Goal: Task Accomplishment & Management: Complete application form

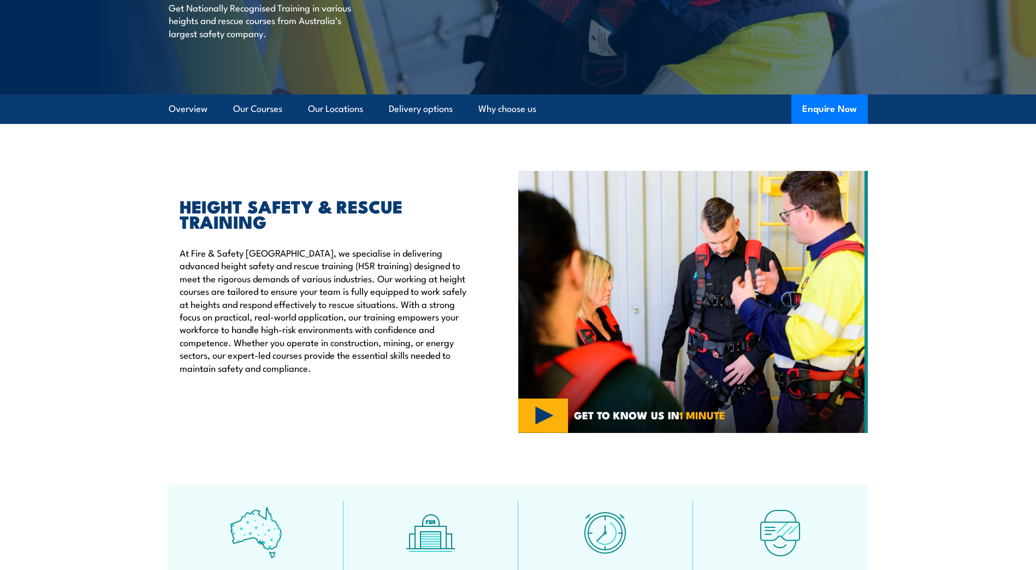
scroll to position [273, 0]
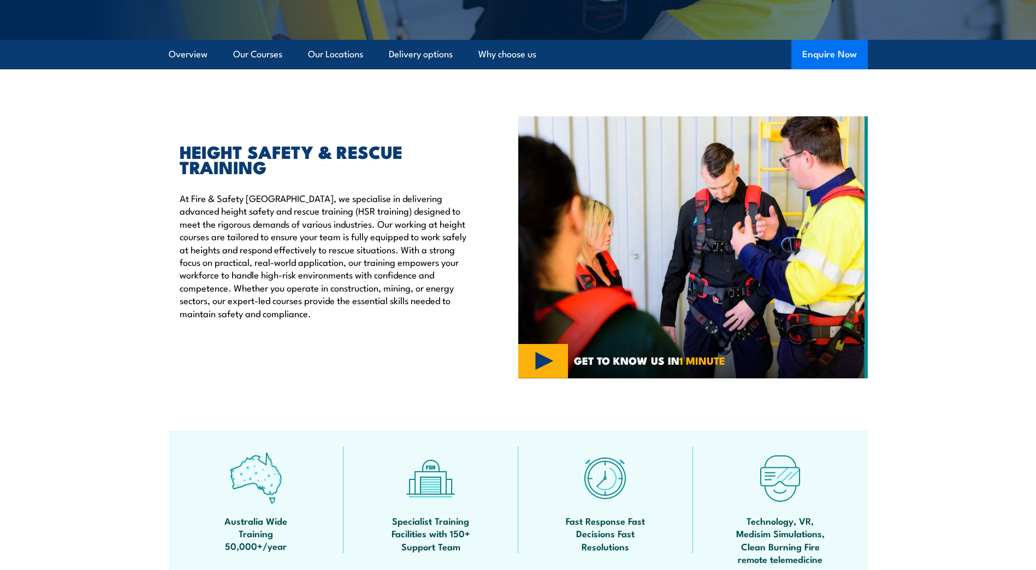
click at [837, 47] on button "Enquire Now" at bounding box center [829, 54] width 76 height 29
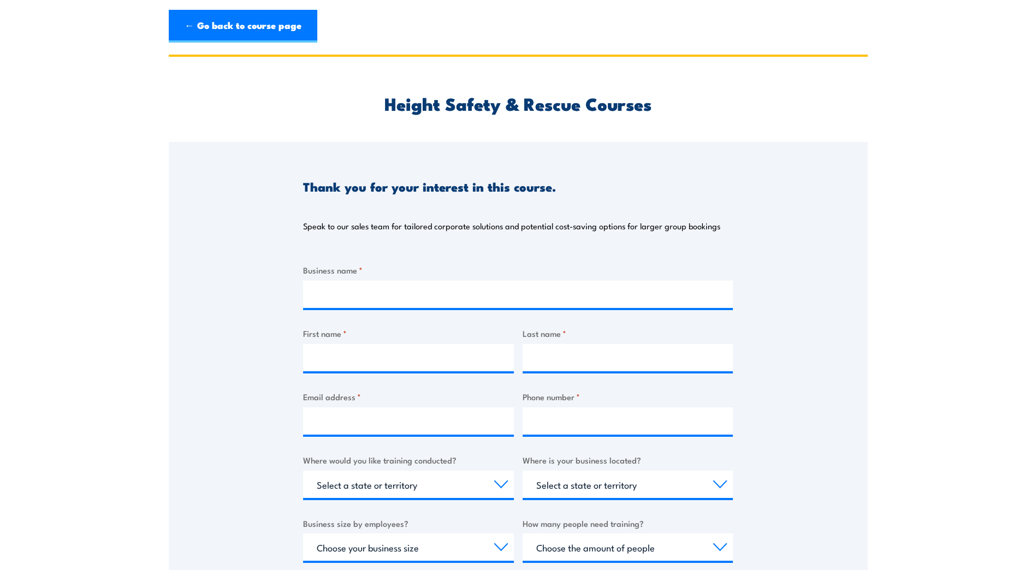
click at [400, 308] on div at bounding box center [518, 294] width 430 height 27
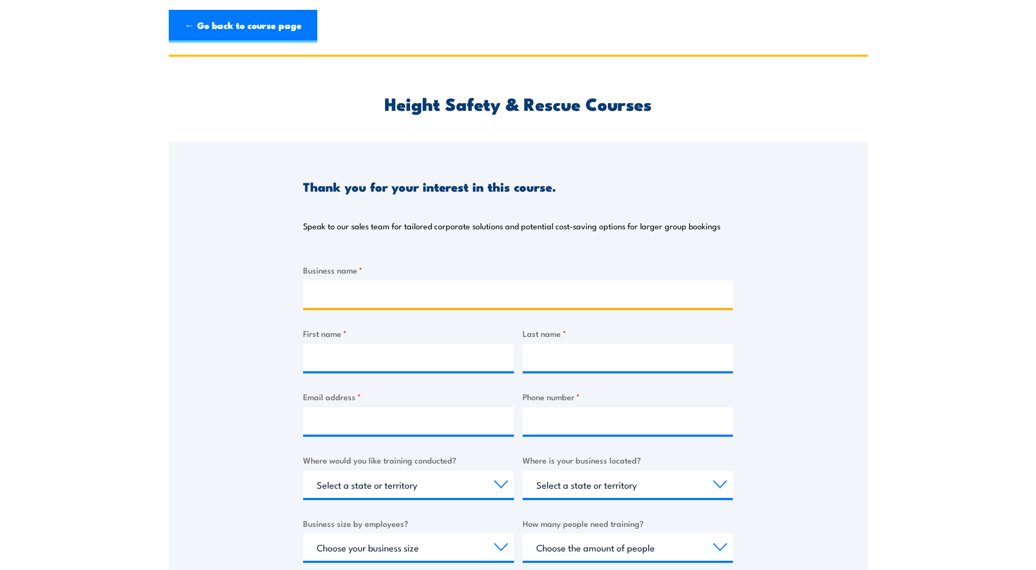
click at [398, 301] on input "Business name *" at bounding box center [518, 294] width 430 height 27
type input "nokia"
type input "Mark"
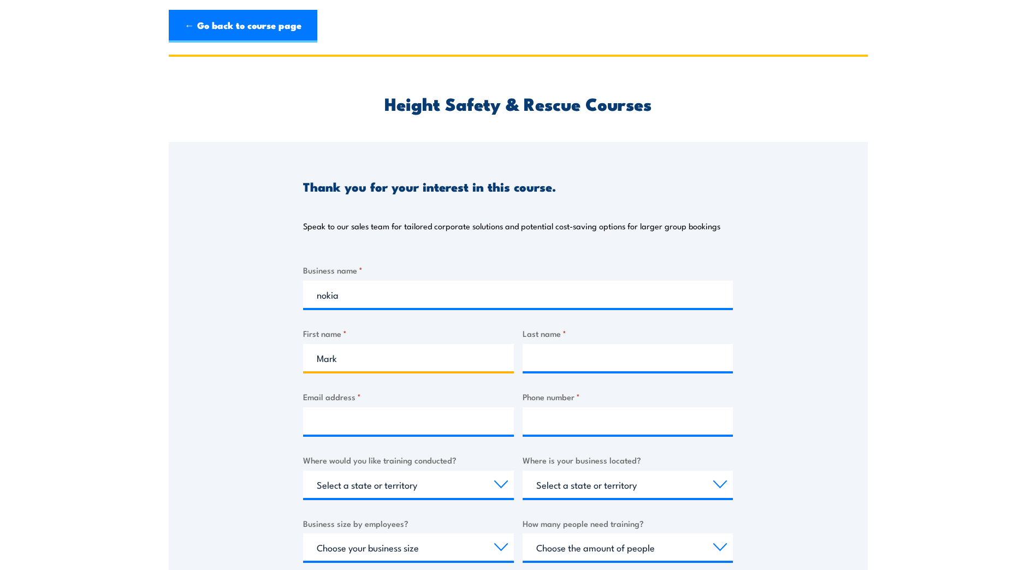
type input "Clannachan"
type input "mark.1.clannachan.ext@nokia.com"
type input "0431810657"
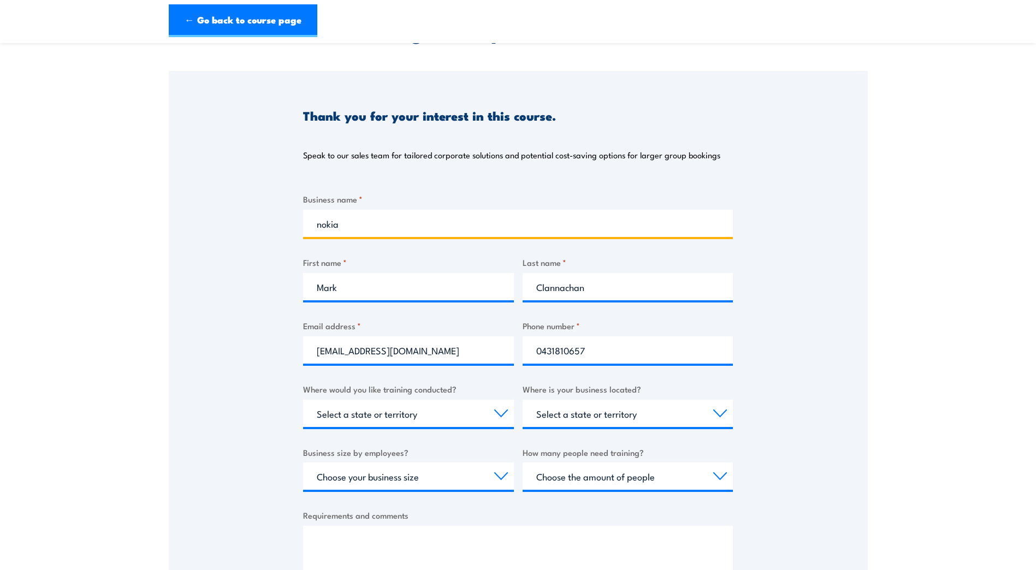
scroll to position [109, 0]
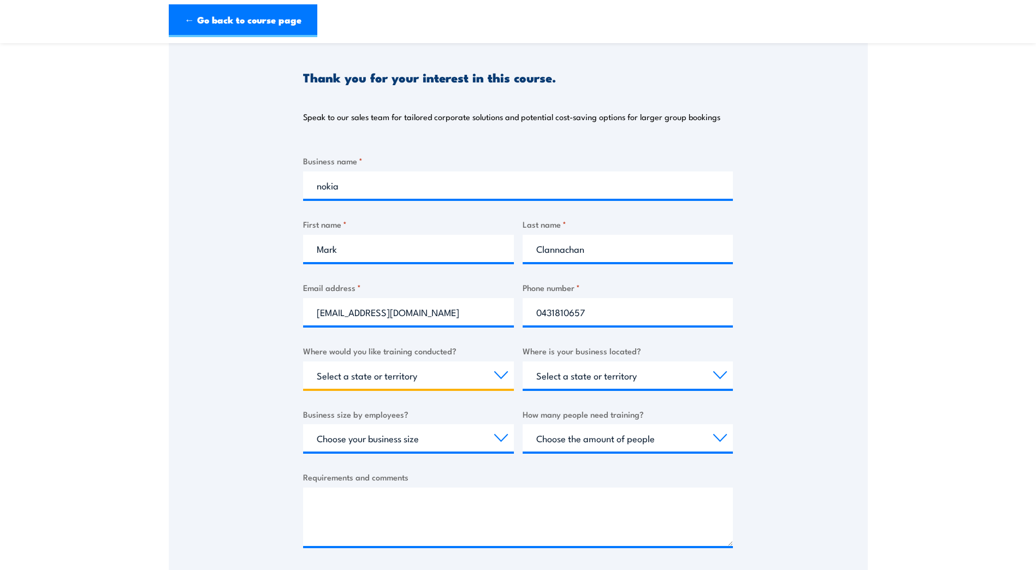
click at [418, 374] on select "Select a state or territory Nationally - multiple locations QLD NSW VIC SA ACT …" at bounding box center [408, 374] width 211 height 27
select select "VIC"
click at [303, 361] on select "Select a state or territory Nationally - multiple locations QLD NSW VIC SA ACT …" at bounding box center [408, 374] width 211 height 27
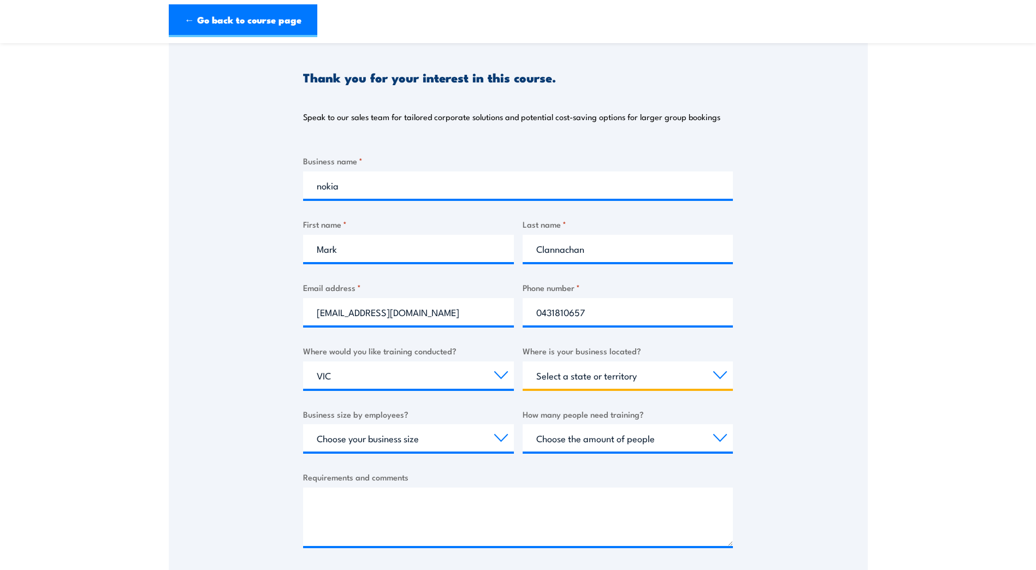
click at [574, 378] on select "Select a state or territory QLD NSW VIC SA ACT WA TAS NT" at bounding box center [627, 374] width 211 height 27
select select "VIC"
click at [522, 361] on select "Select a state or territory QLD NSW VIC SA ACT WA TAS NT" at bounding box center [627, 374] width 211 height 27
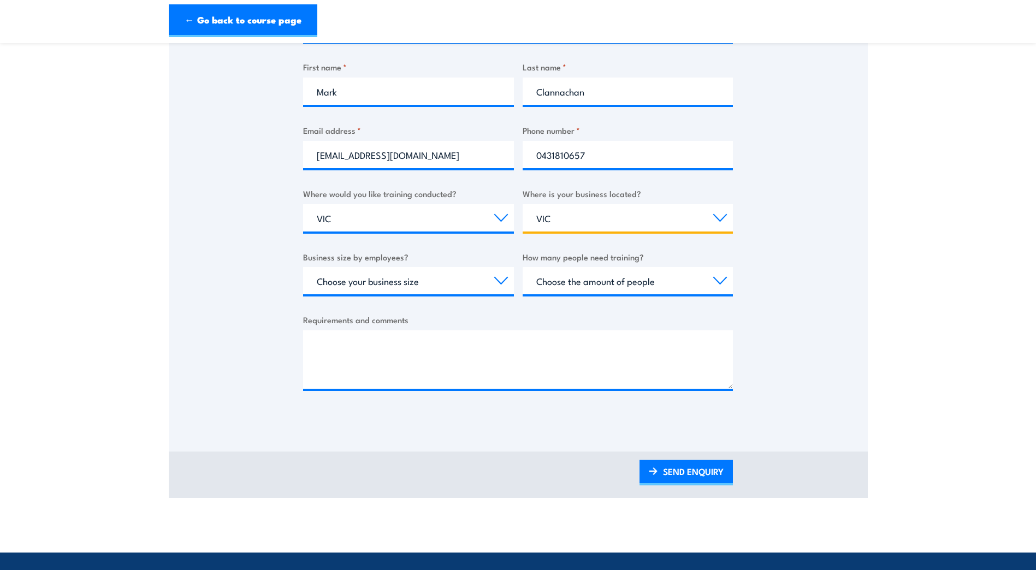
scroll to position [273, 0]
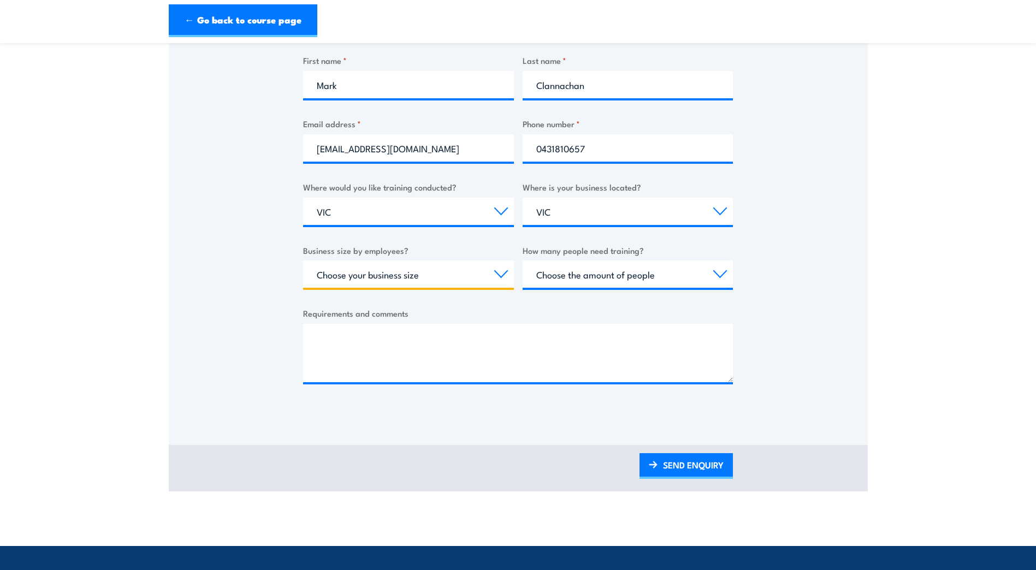
click at [450, 270] on select "Choose your business size 1 to 19 20 to 199 200+" at bounding box center [408, 273] width 211 height 27
select select "1 to 19"
click at [303, 260] on select "Choose your business size 1 to 19 20 to 199 200+" at bounding box center [408, 273] width 211 height 27
click at [477, 281] on select "Choose your business size 1 to 19 20 to 199 200+" at bounding box center [408, 273] width 211 height 27
click at [303, 260] on select "Choose your business size 1 to 19 20 to 199 200+" at bounding box center [408, 273] width 211 height 27
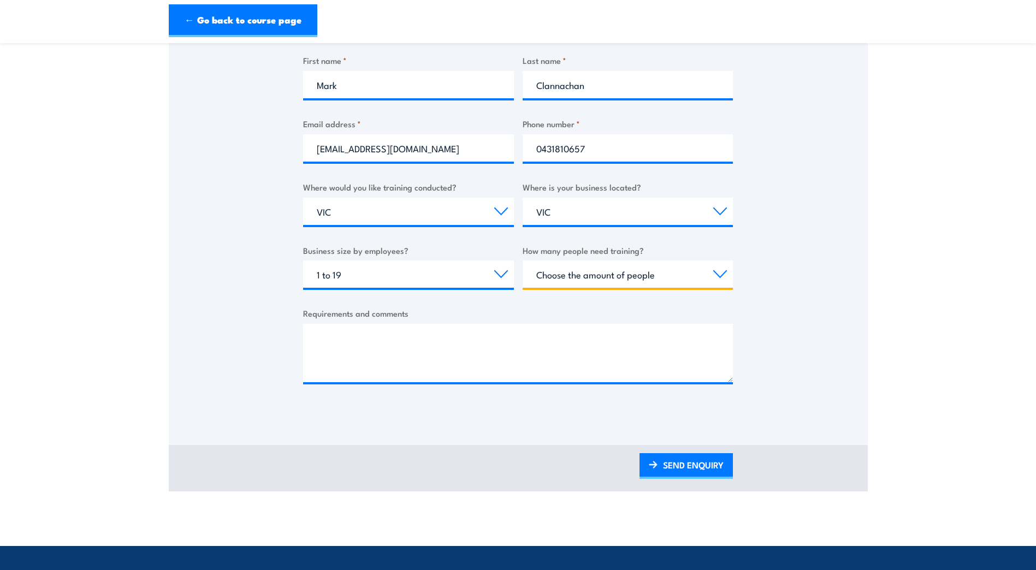
click at [551, 274] on select "Choose the amount of people 1 to 4 5 to 19 20+" at bounding box center [627, 273] width 211 height 27
select select "5 to 19"
click at [522, 260] on select "Choose the amount of people 1 to 4 5 to 19 20+" at bounding box center [627, 273] width 211 height 27
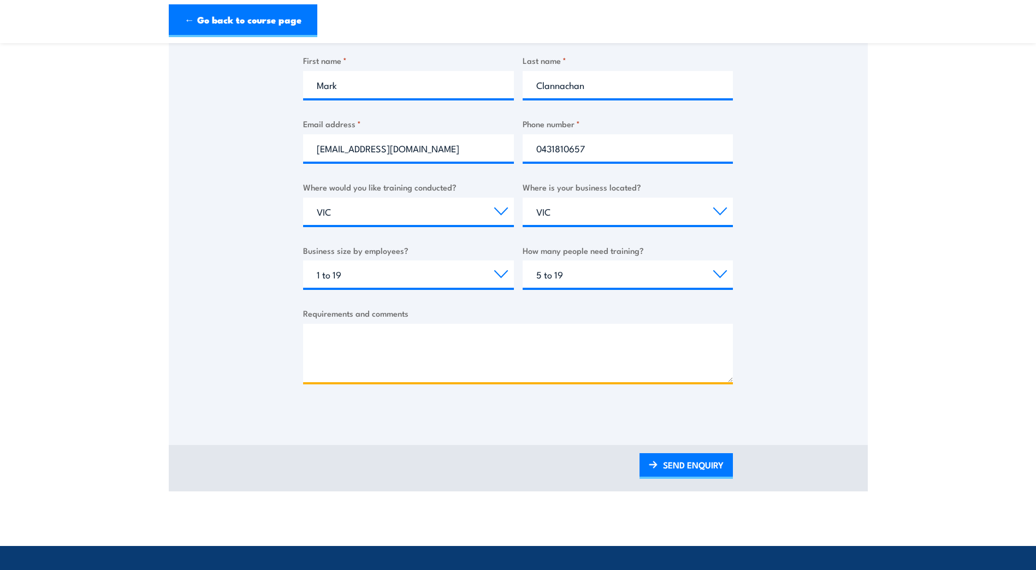
click at [400, 350] on textarea "Requirements and comments" at bounding box center [518, 353] width 430 height 58
type textarea "H"
click at [393, 371] on textarea "Good Afternoon, I am seeking" at bounding box center [518, 353] width 430 height 58
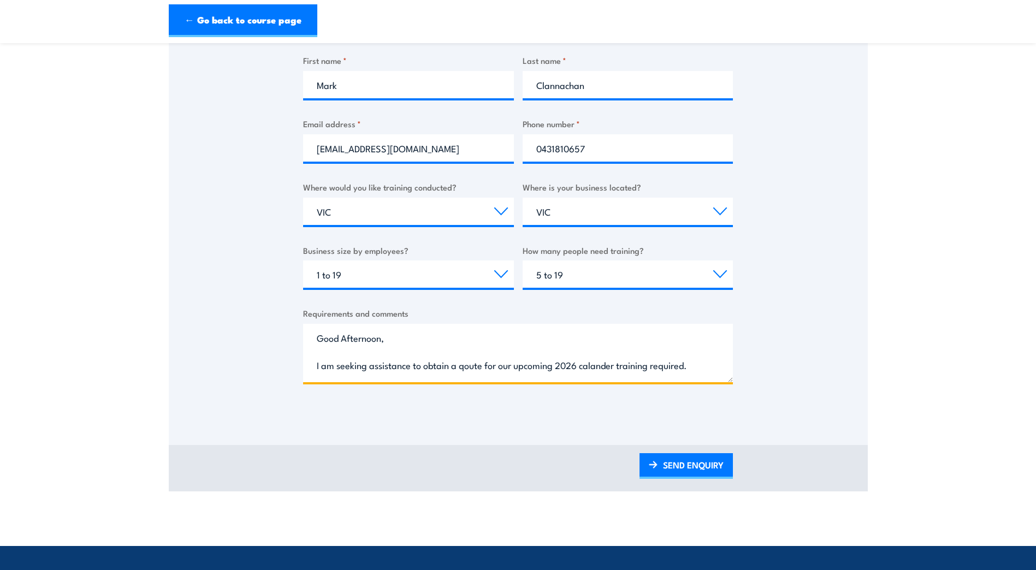
click at [468, 365] on textarea "Good Afternoon, I am seeking assistance to obtain a qoute for our upcoming 2026…" at bounding box center [518, 353] width 430 height 58
click at [598, 367] on textarea "Good Afternoon, I am seeking assistance to obtain a quote for our upcoming 2026…" at bounding box center [518, 353] width 430 height 58
click at [698, 368] on textarea "Good Afternoon, I am seeking assistance to obtain a quote for our upcoming 2026…" at bounding box center [518, 353] width 430 height 58
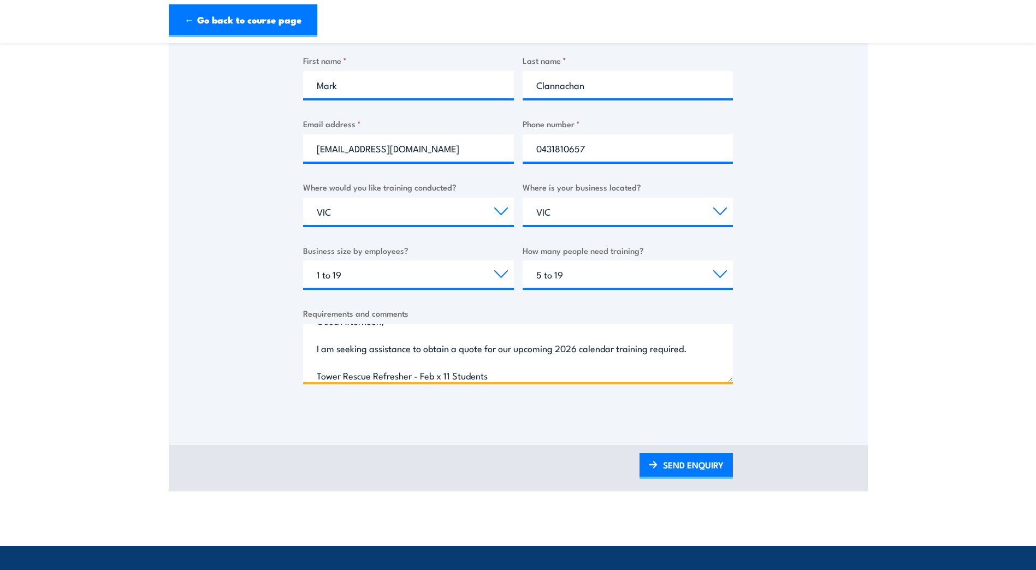
scroll to position [44, 0]
click at [473, 375] on textarea "Good Afternoon, I am seeking assistance to obtain a quote for our upcoming 2026…" at bounding box center [518, 353] width 430 height 58
click at [413, 376] on textarea "Good Afternoon, I am seeking assistance to obtain a quote for our upcoming 2026…" at bounding box center [518, 353] width 430 height 58
click at [403, 373] on textarea "Good Afternoon, I am seeking assistance to obtain a quote for our upcoming 2026…" at bounding box center [518, 353] width 430 height 58
click at [420, 379] on textarea "Good Afternoon, I am seeking assistance to obtain a quote for our upcoming 2026…" at bounding box center [518, 353] width 430 height 58
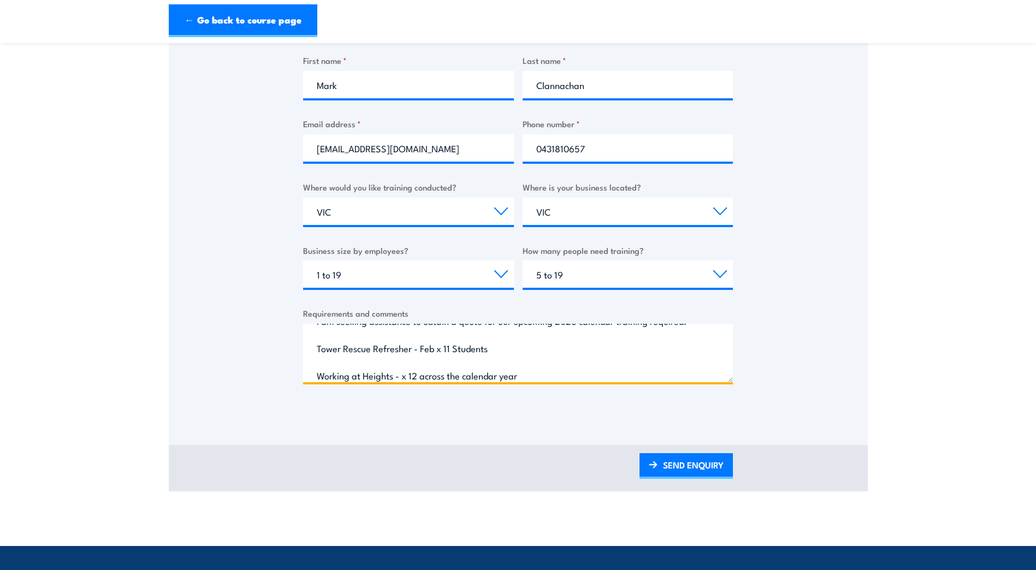
click at [394, 377] on textarea "Good Afternoon, I am seeking assistance to obtain a quote for our upcoming 2026…" at bounding box center [518, 353] width 430 height 58
click at [462, 373] on textarea "Good Afternoon, I am seeking assistance to obtain a quote for our upcoming 2026…" at bounding box center [518, 353] width 430 height 58
click at [507, 352] on textarea "Good Afternoon, I am seeking assistance to obtain a quote for our upcoming 2026…" at bounding box center [518, 353] width 430 height 58
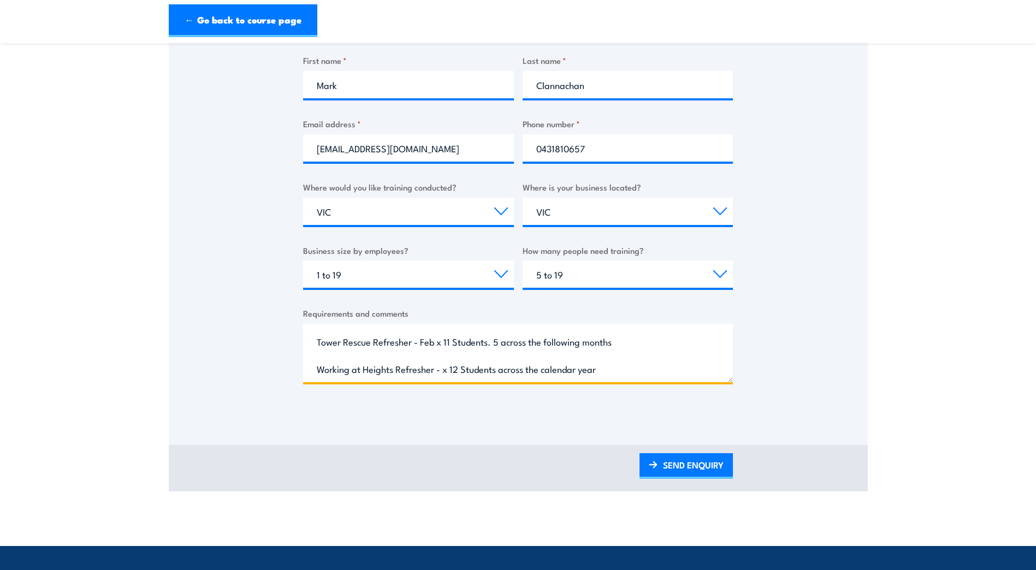
scroll to position [0, 0]
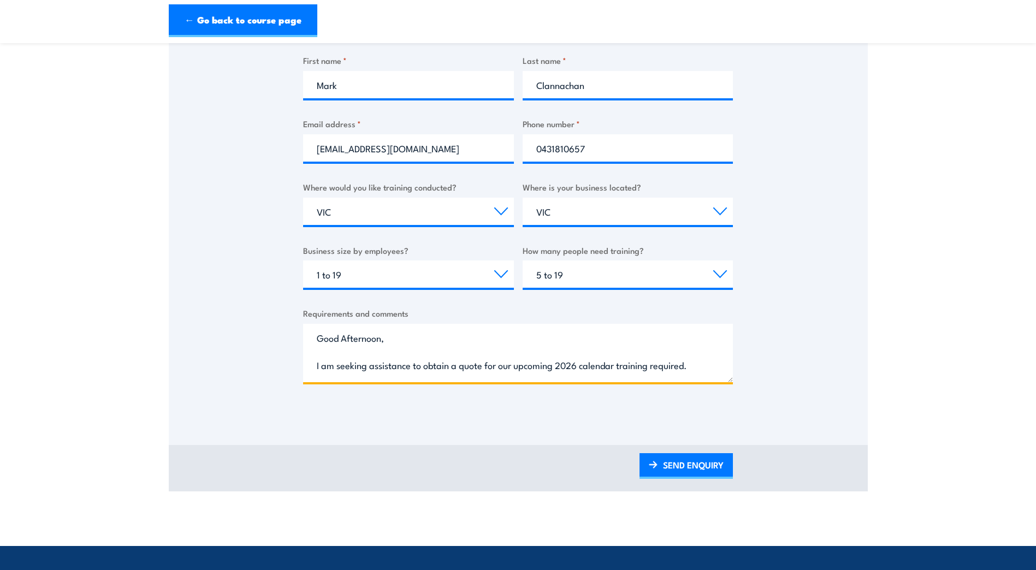
click at [677, 366] on textarea "Good Afternoon, I am seeking assistance to obtain a quote for our upcoming 2026…" at bounding box center [518, 353] width 430 height 58
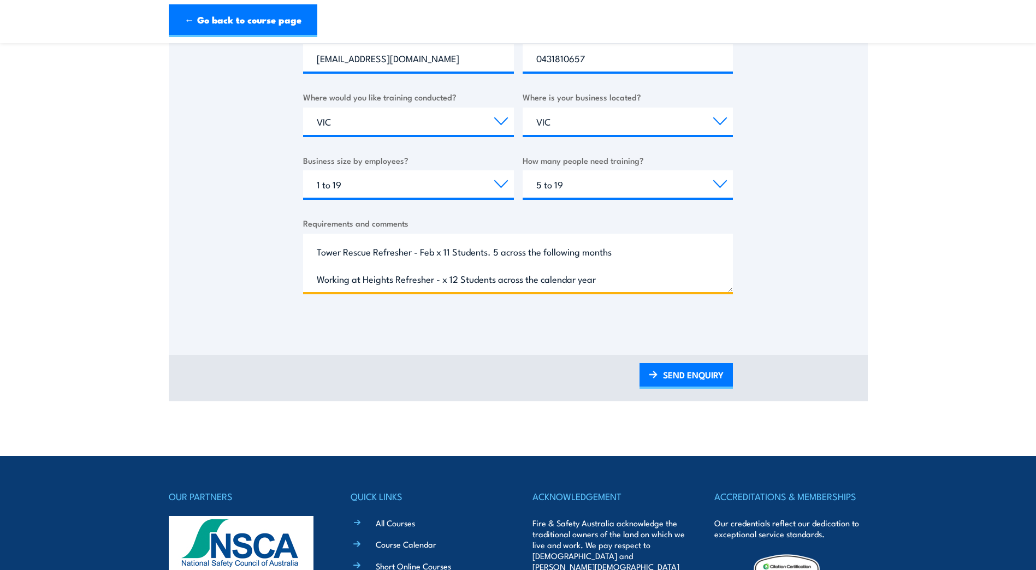
scroll to position [382, 0]
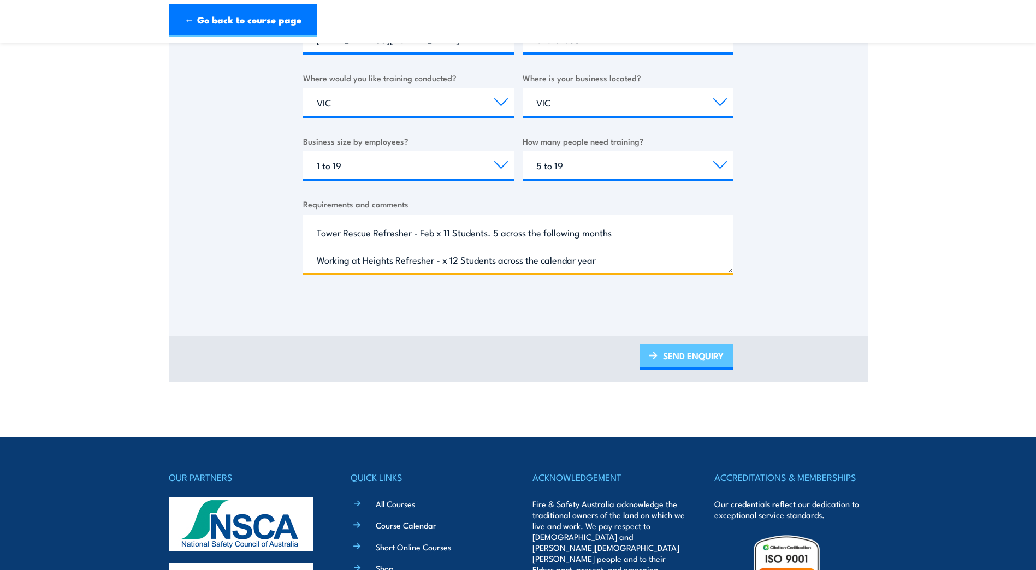
type textarea "Good Afternoon, I am seeking assistance to obtain a quote for our upcoming 2026…"
click at [686, 358] on link "SEND ENQUIRY" at bounding box center [685, 357] width 93 height 26
click at [688, 360] on link "SEND ENQUIRY" at bounding box center [685, 357] width 93 height 26
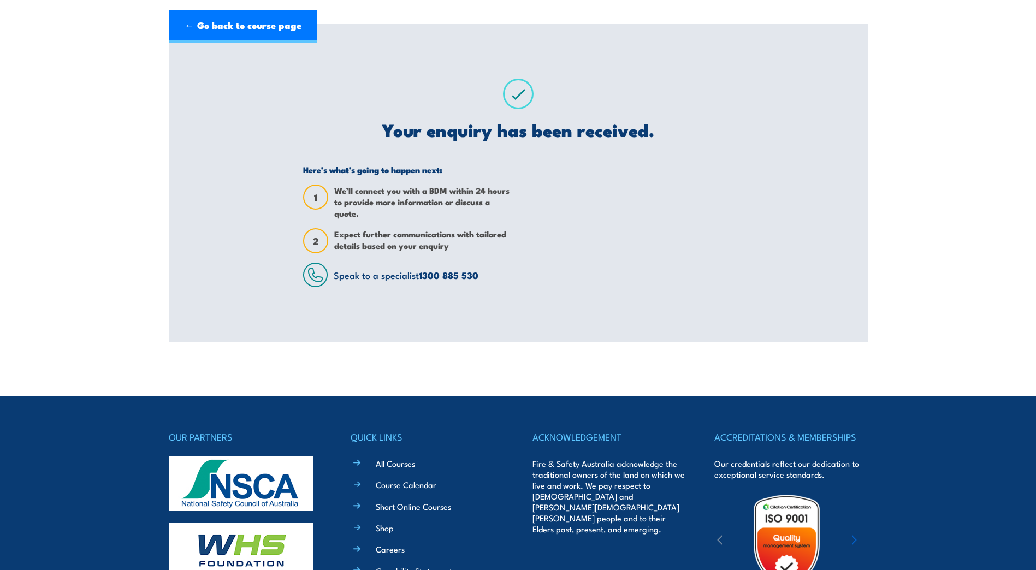
scroll to position [0, 0]
